Goal: Task Accomplishment & Management: Manage account settings

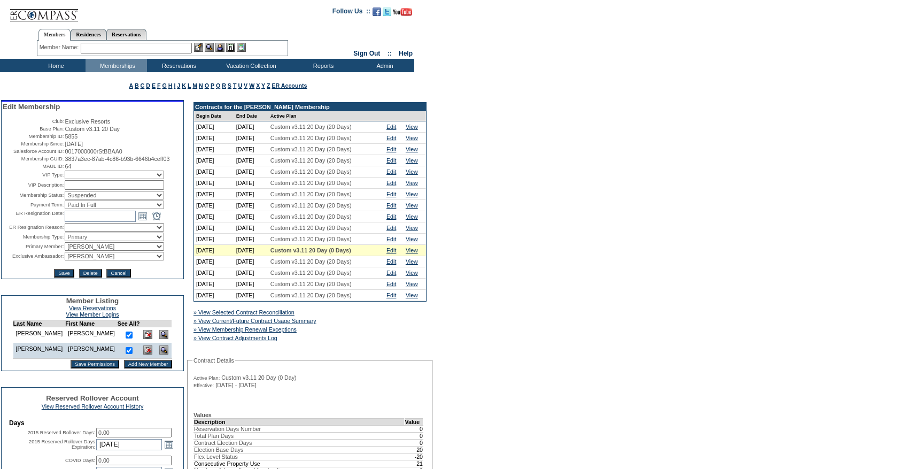
click at [92, 199] on select "Active Restricted Expired Inactive Past Due Disabled Resigned - Active Resigned…" at bounding box center [114, 195] width 99 height 9
select select "Active"
click at [65, 199] on select "Active Restricted Expired Inactive Past Due Disabled Resigned - Active Resigned…" at bounding box center [114, 195] width 99 height 9
click at [61, 277] on input "Save" at bounding box center [64, 273] width 20 height 9
click at [394, 265] on link "Edit" at bounding box center [391, 261] width 10 height 6
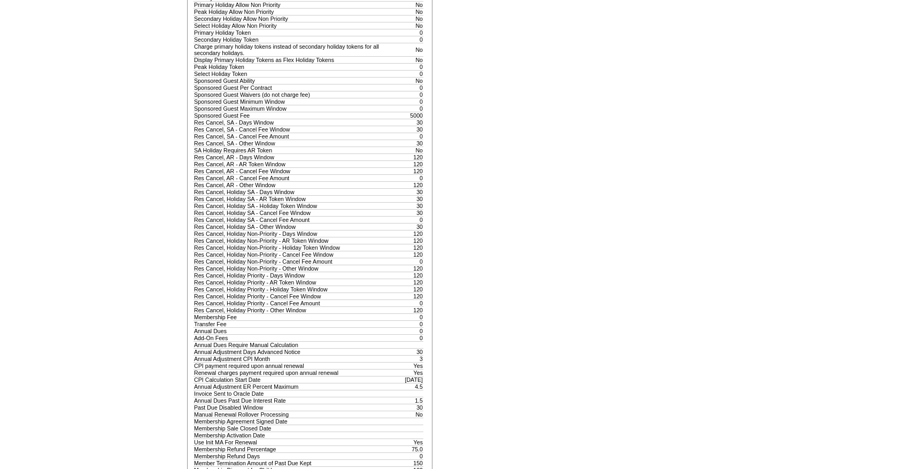
scroll to position [886, 0]
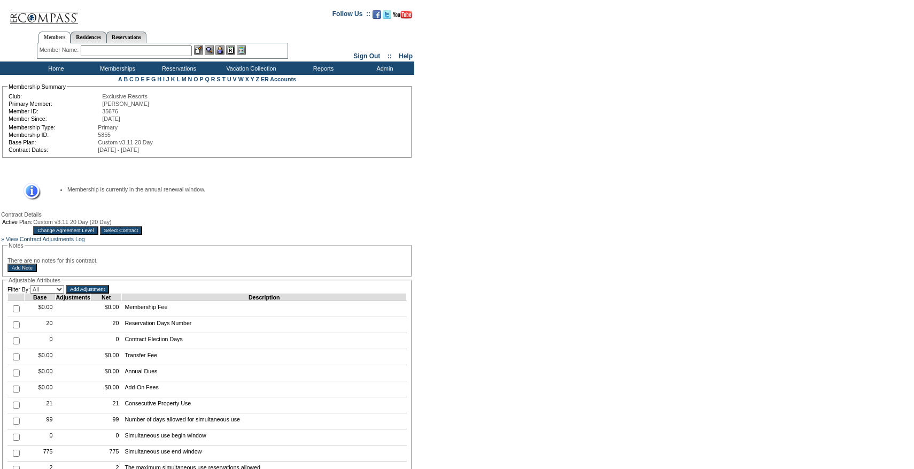
click at [143, 231] on input "Select Contract" at bounding box center [121, 230] width 43 height 9
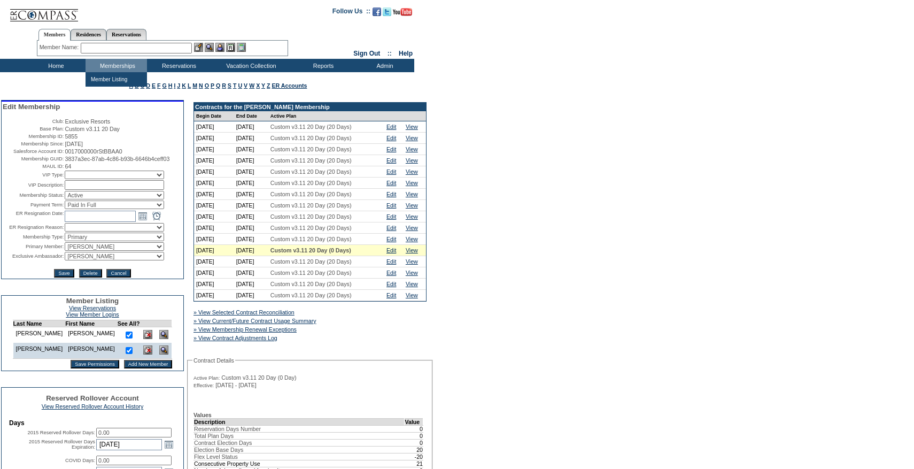
click at [112, 41] on div "Member Name: Destination or Residence: ReservationId:" at bounding box center [162, 49] width 251 height 16
click at [109, 46] on input "text" at bounding box center [136, 48] width 111 height 11
paste input "[PERSON_NAME]"
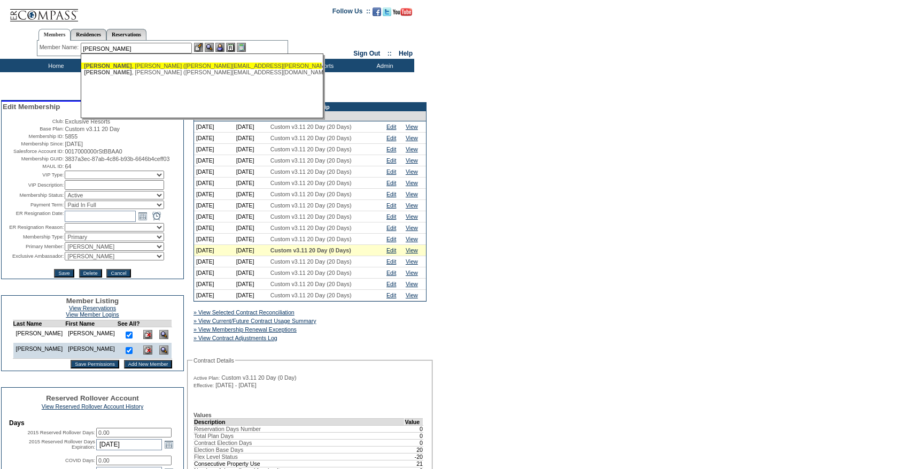
click at [120, 67] on div "[PERSON_NAME] ([PERSON_NAME][EMAIL_ADDRESS][PERSON_NAME][DOMAIN_NAME])" at bounding box center [201, 66] width 235 height 6
type input "[PERSON_NAME] ([PERSON_NAME][EMAIL_ADDRESS][PERSON_NAME][DOMAIN_NAME])"
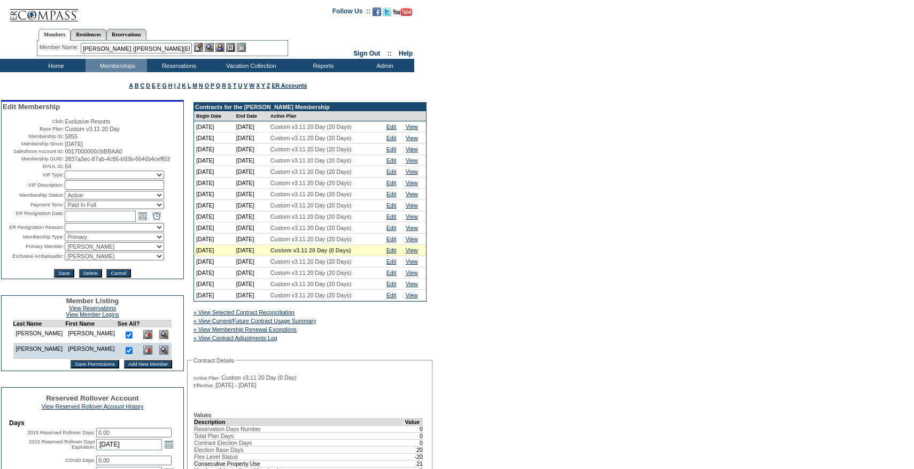
click at [219, 49] on img at bounding box center [219, 47] width 9 height 9
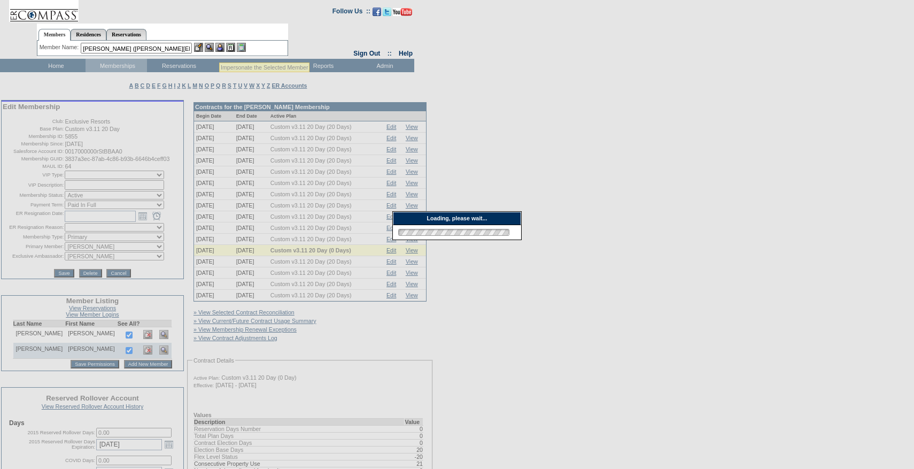
click at [203, 49] on img at bounding box center [198, 47] width 9 height 9
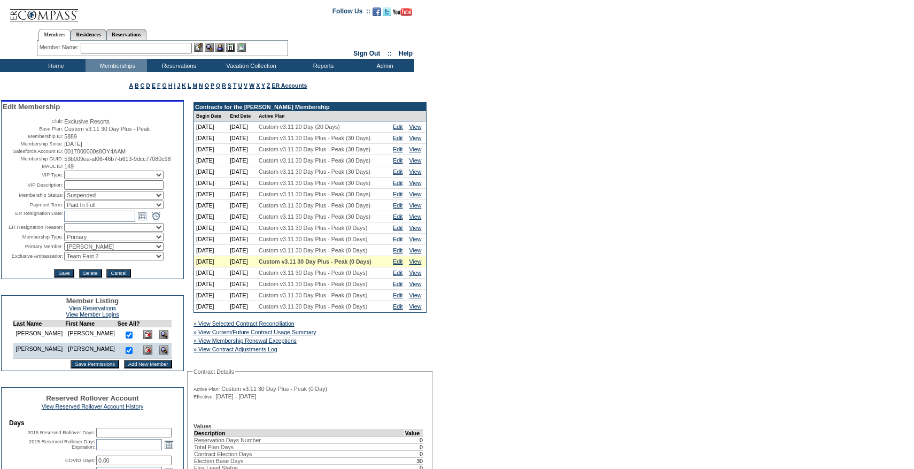
click at [102, 199] on select "Active Restricted Expired Inactive Past Due Disabled Resigned - Active Resigned…" at bounding box center [113, 195] width 99 height 9
select select "Active"
click at [64, 199] on select "Active Restricted Expired Inactive Past Due Disabled Resigned - Active Resigned…" at bounding box center [113, 195] width 99 height 9
click at [65, 277] on input "Save" at bounding box center [64, 273] width 20 height 9
